Goal: Transaction & Acquisition: Purchase product/service

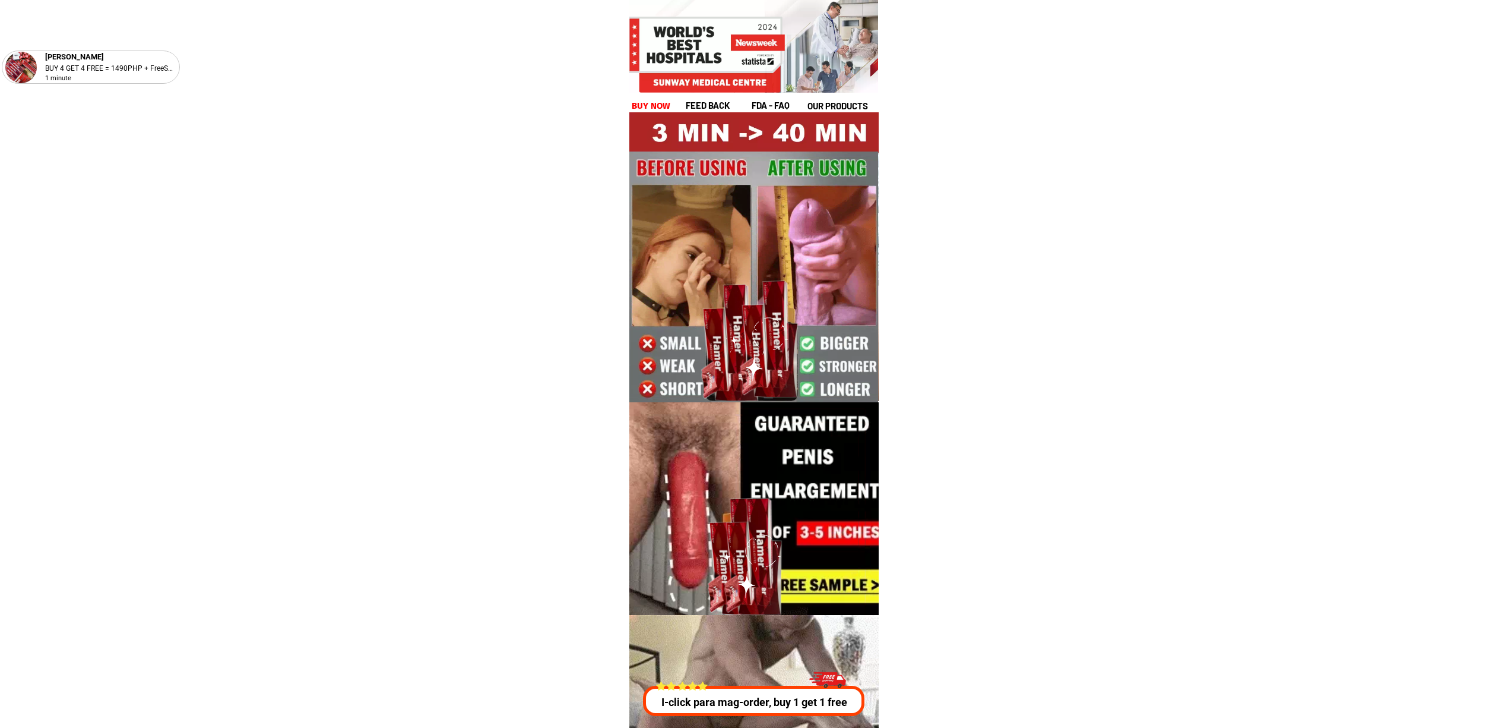
drag, startPoint x: 758, startPoint y: 689, endPoint x: 792, endPoint y: 694, distance: 34.2
click at [758, 690] on div at bounding box center [754, 700] width 222 height 30
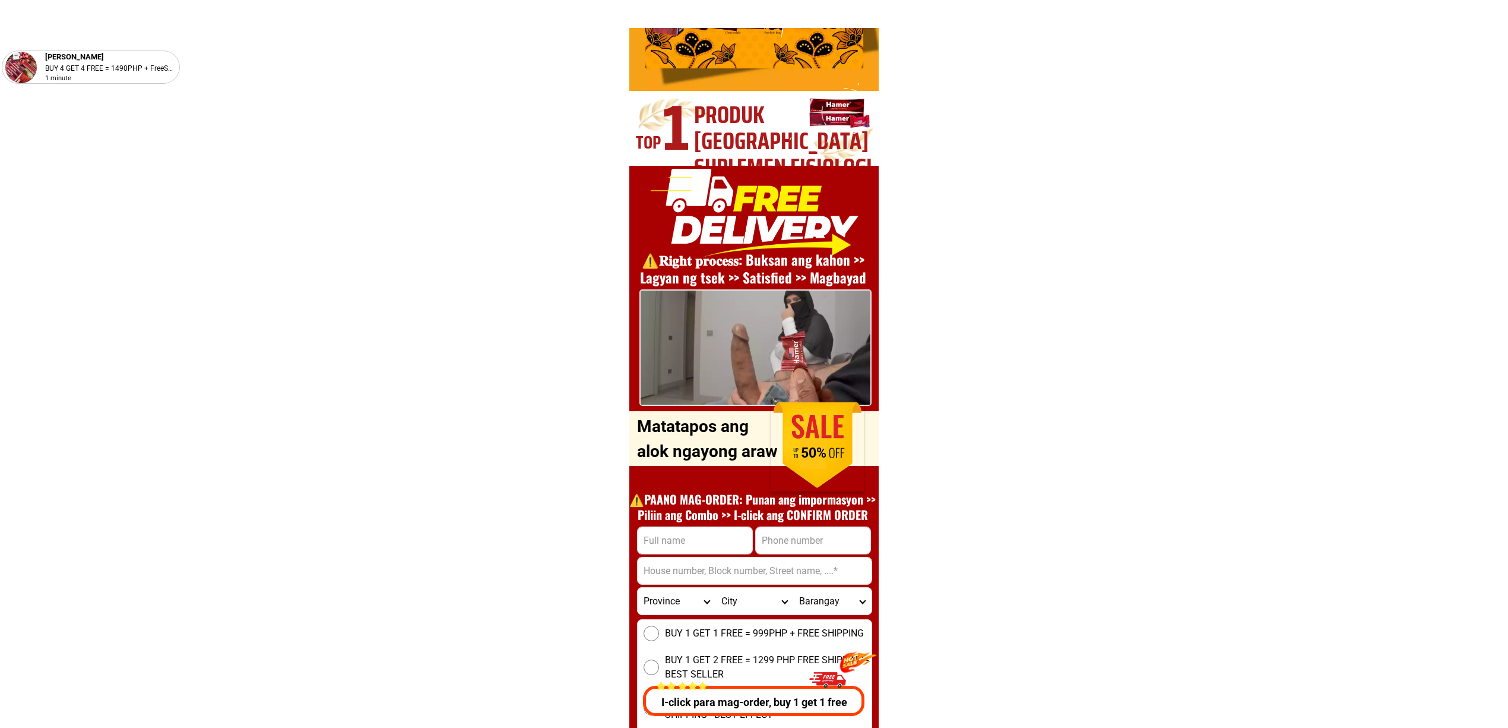
scroll to position [4280, 0]
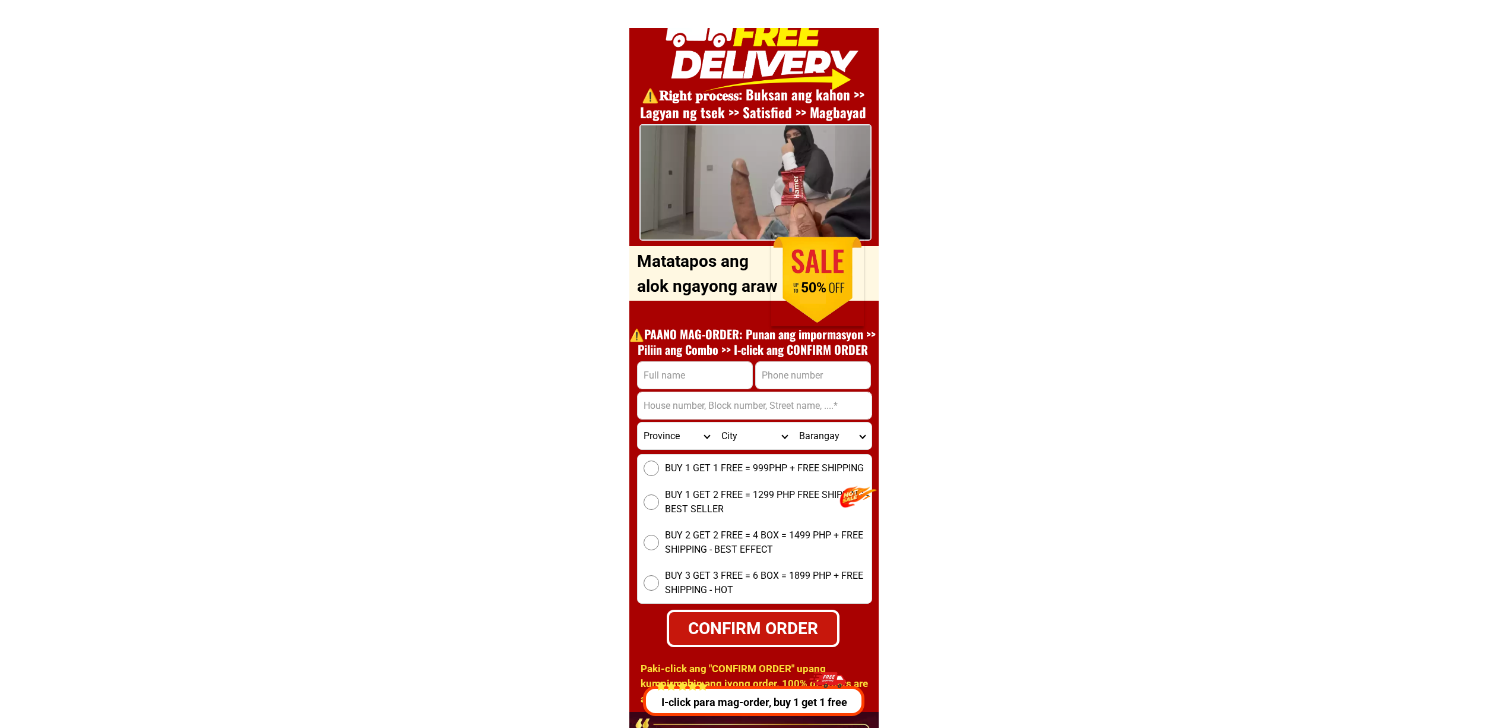
click at [772, 395] on input "Input address" at bounding box center [755, 405] width 234 height 27
paste input "09359140600"
type input "09359140600"
click at [773, 372] on input "Input phone_number" at bounding box center [813, 375] width 115 height 27
paste input "09359140600"
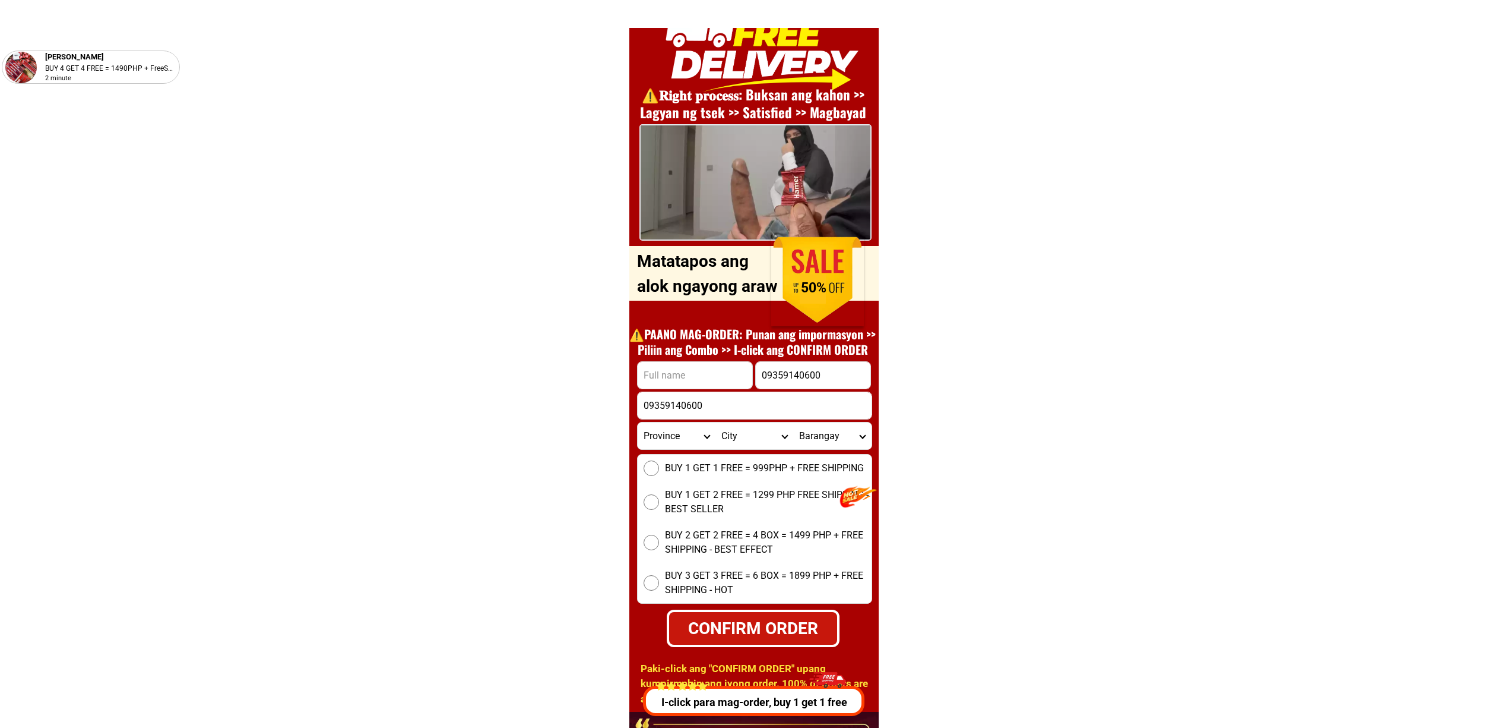
type input "09359140600"
click at [683, 395] on input "09359140600" at bounding box center [755, 405] width 234 height 27
paste input "DATUAGAL K MALIGA ADDRESS. DATUANGGAL MIDTIMBANG"
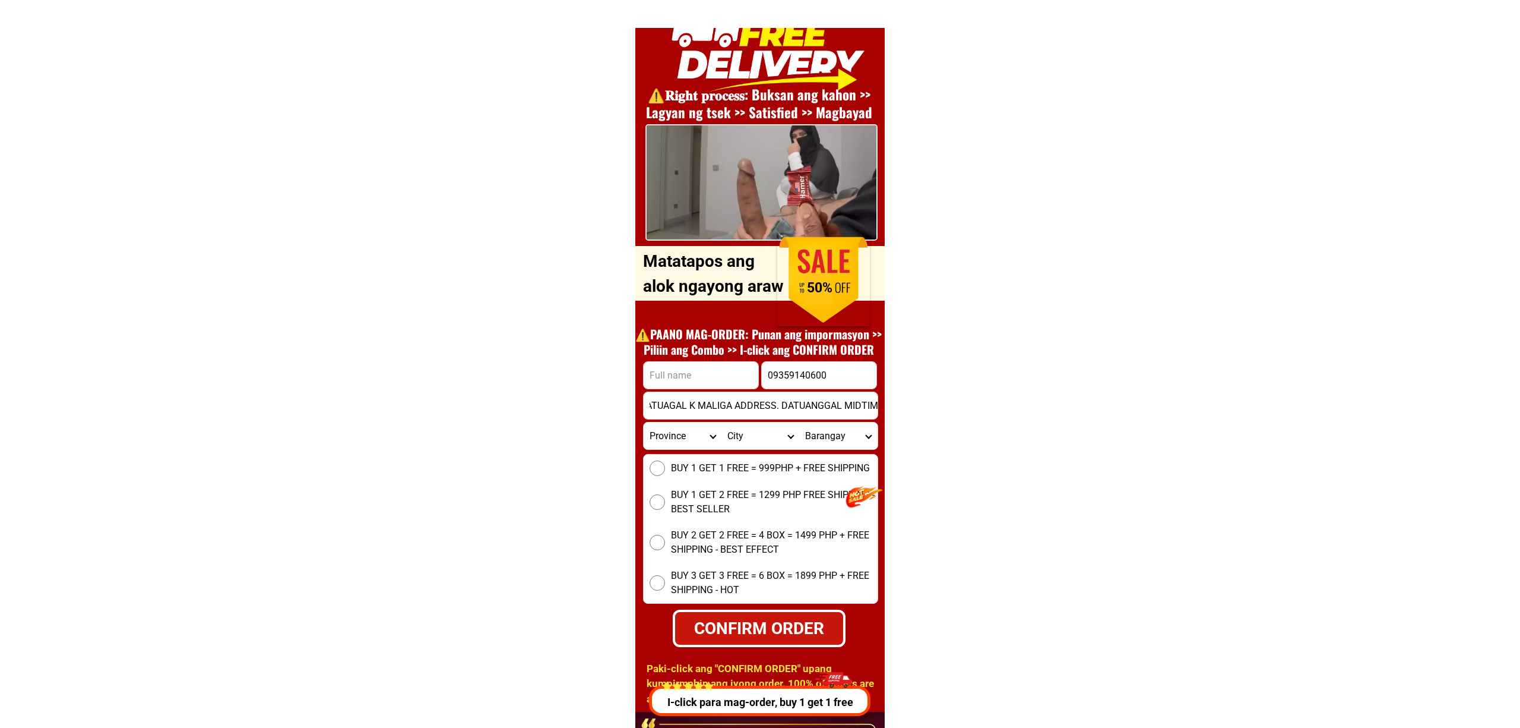
scroll to position [0, 0]
type input "DATUAGAL K MALIGA ADDRESS. DATUANGGAL MIDTIMBANG"
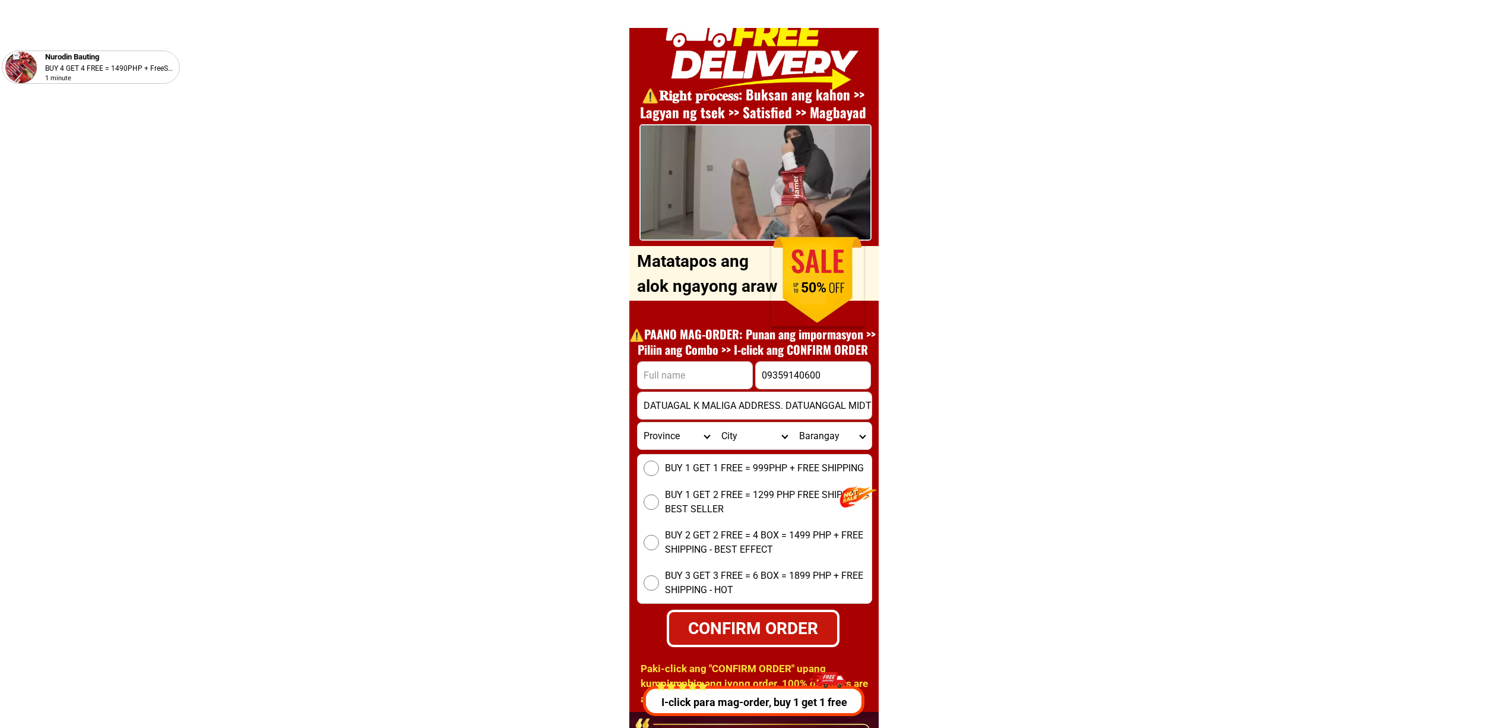
click at [685, 363] on input "Input full_name" at bounding box center [695, 375] width 115 height 27
paste input "DATUAGAL K MALIGA"
type input "DATUAGAL K MALIGA"
click at [751, 409] on input "DATUAGAL K MALIGA ADDRESS. DATUANGGAL MIDTIMBANG" at bounding box center [755, 405] width 234 height 27
paste input "Input address"
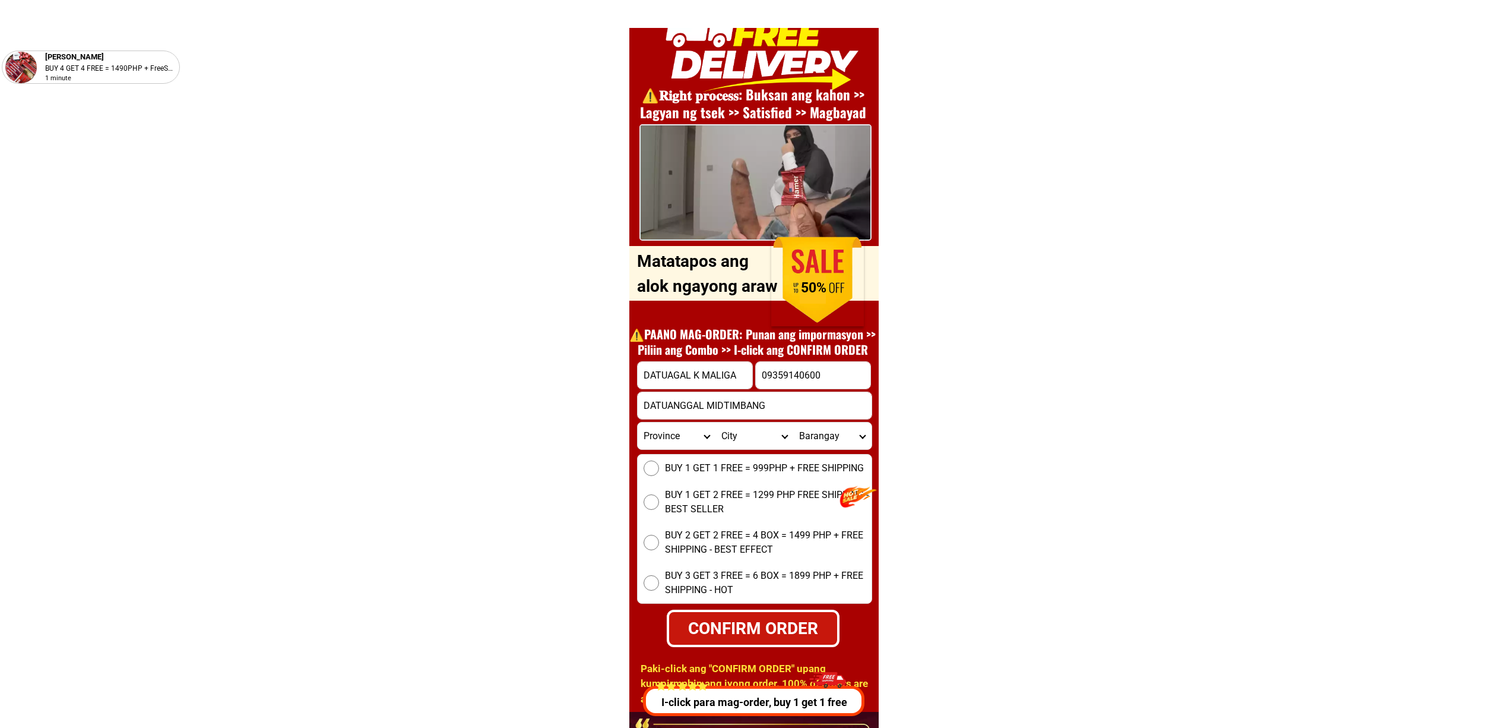
type input "DATUANGGAL MIDTIMBANG"
click at [776, 412] on input "DATUANGGAL MIDTIMBANG" at bounding box center [755, 405] width 234 height 27
click at [776, 411] on input "DATUANGGAL MIDTIMBANG" at bounding box center [755, 405] width 234 height 27
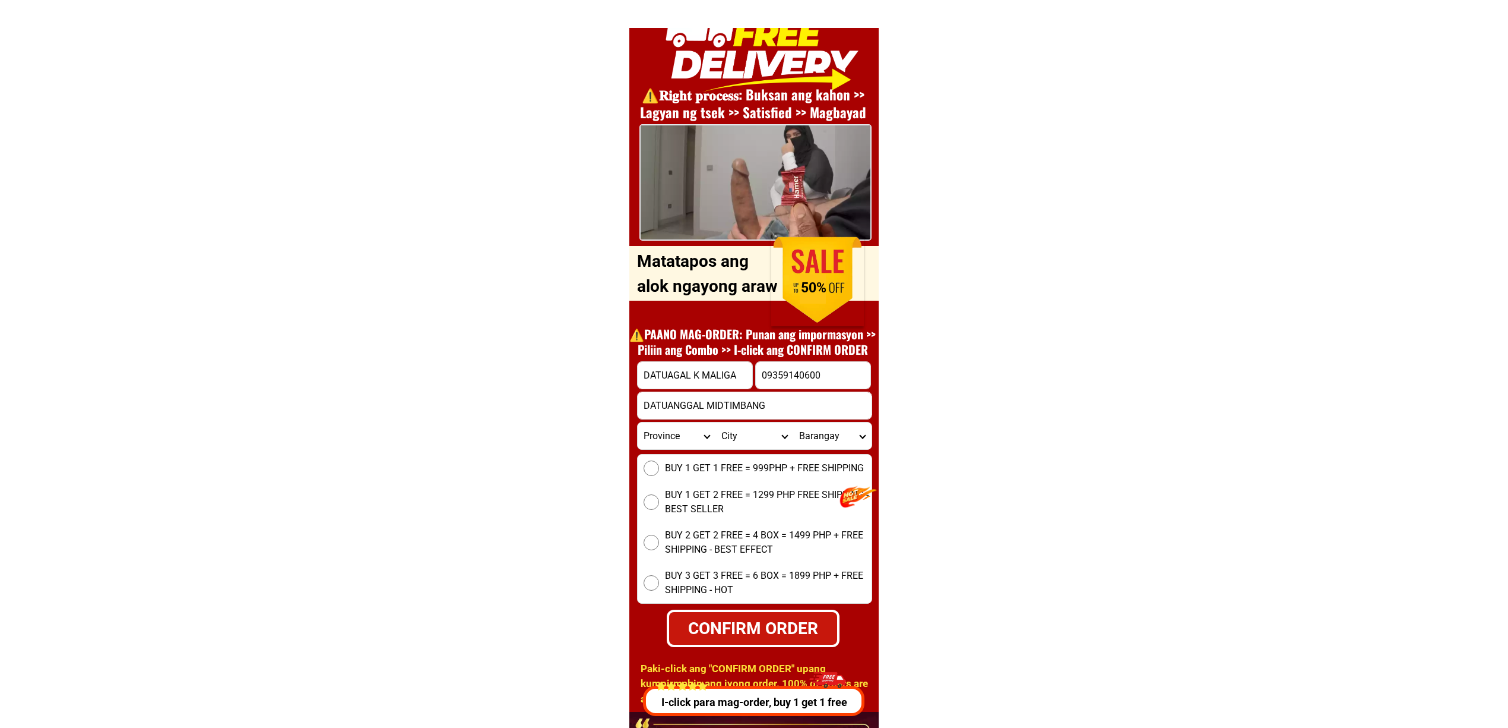
click at [855, 401] on input "DATUANGGAL MIDTIMBANG" at bounding box center [755, 405] width 234 height 27
click at [768, 411] on input "DATUANGGAL MIDTIMBANG" at bounding box center [755, 405] width 234 height 27
click at [650, 412] on input "DATUANGGAL MIDTIMBANG" at bounding box center [755, 405] width 234 height 27
click at [846, 412] on input "DATUANGGAL MIDTIMBANG" at bounding box center [755, 405] width 234 height 27
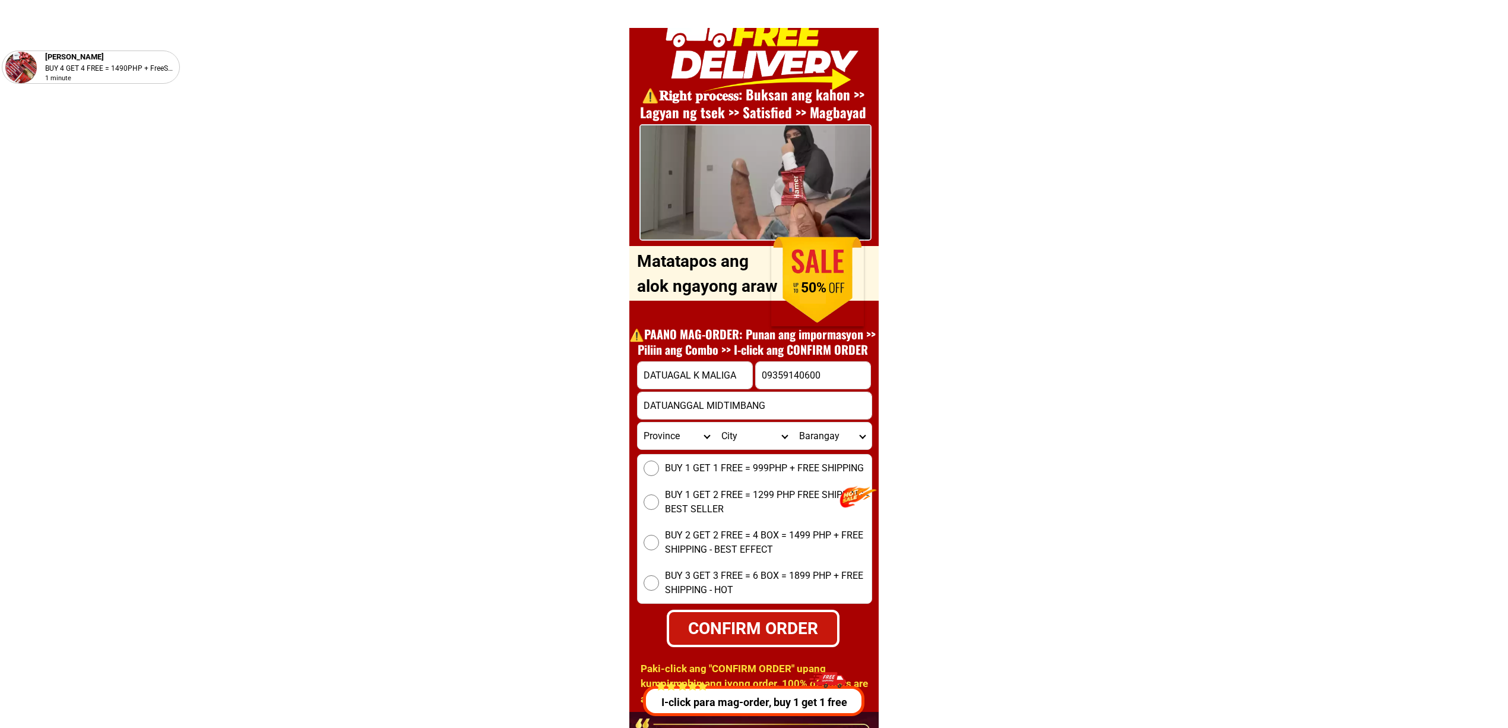
click at [707, 507] on span "BUY 1 GET 2 FREE = 1299 PHP FREE SHIPPING - BEST SELLER" at bounding box center [768, 502] width 207 height 29
click at [659, 507] on input "BUY 1 GET 2 FREE = 1299 PHP FREE SHIPPING - BEST SELLER" at bounding box center [651, 501] width 15 height 15
radio input "true"
click at [695, 538] on span "BUY 2 GET 2 FREE = 4 BOX = 1499 PHP + FREE SHIPPING - BEST EFFECT" at bounding box center [768, 542] width 207 height 29
click at [659, 538] on input "BUY 2 GET 2 FREE = 4 BOX = 1499 PHP + FREE SHIPPING - BEST EFFECT" at bounding box center [651, 541] width 15 height 15
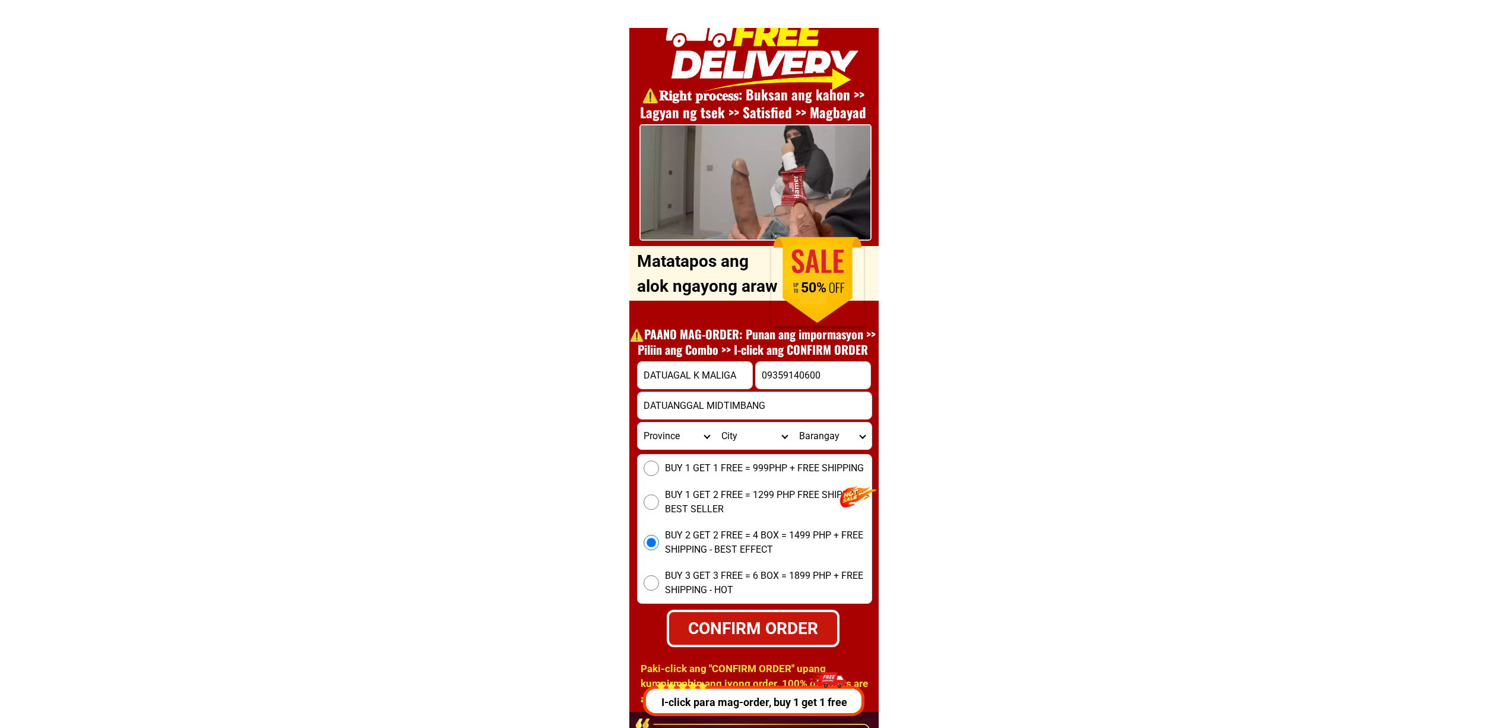
click at [794, 604] on form "DATUAGAL K MALIGA 09359140600 CONFIRM ORDER DATUANGGAL [GEOGRAPHIC_DATA] [GEOGR…" at bounding box center [754, 504] width 235 height 286
click at [839, 597] on div "BUY 1 GET 1 FREE = 999PHP + FREE SHIPPING BUY 1 GET 2 FREE = 1299 PHP FREE SHIP…" at bounding box center [754, 529] width 235 height 150
click at [844, 609] on form "DATUAGAL K MALIGA 09359140600 CONFIRM ORDER DATUANGGAL [GEOGRAPHIC_DATA] [GEOGR…" at bounding box center [754, 504] width 235 height 286
click at [815, 618] on div "CONFIRM ORDER" at bounding box center [753, 628] width 176 height 26
radio input "true"
